Goal: Task Accomplishment & Management: Manage account settings

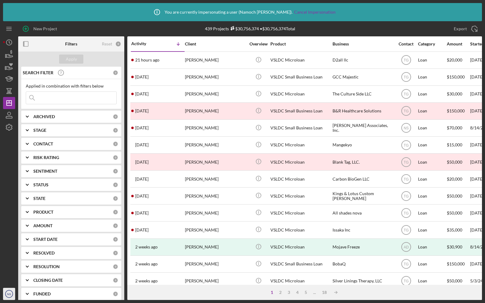
click at [9, 293] on text "NS" at bounding box center [9, 294] width 4 height 3
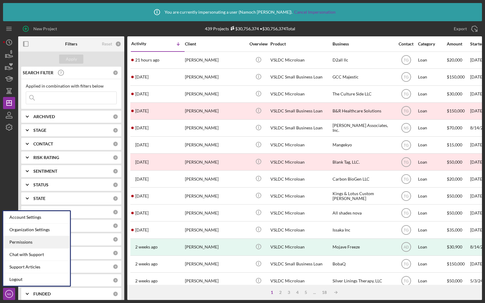
click at [17, 244] on div "Permissions" at bounding box center [36, 242] width 67 height 12
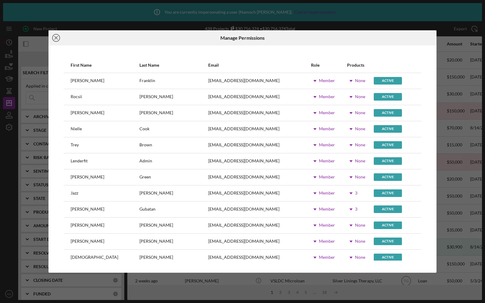
click at [55, 38] on icon "Icon/Close" at bounding box center [56, 37] width 15 height 15
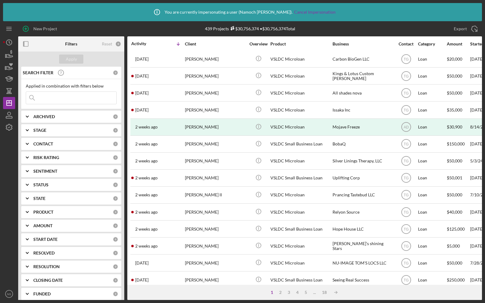
scroll to position [189, 0]
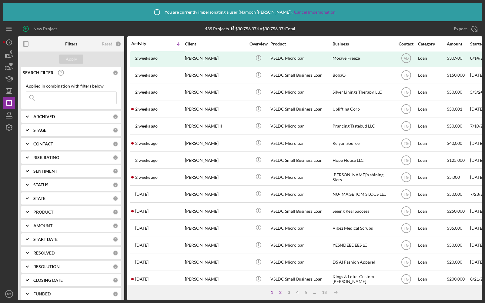
click at [281, 292] on div "2" at bounding box center [280, 292] width 8 height 5
